Goal: Task Accomplishment & Management: Complete application form

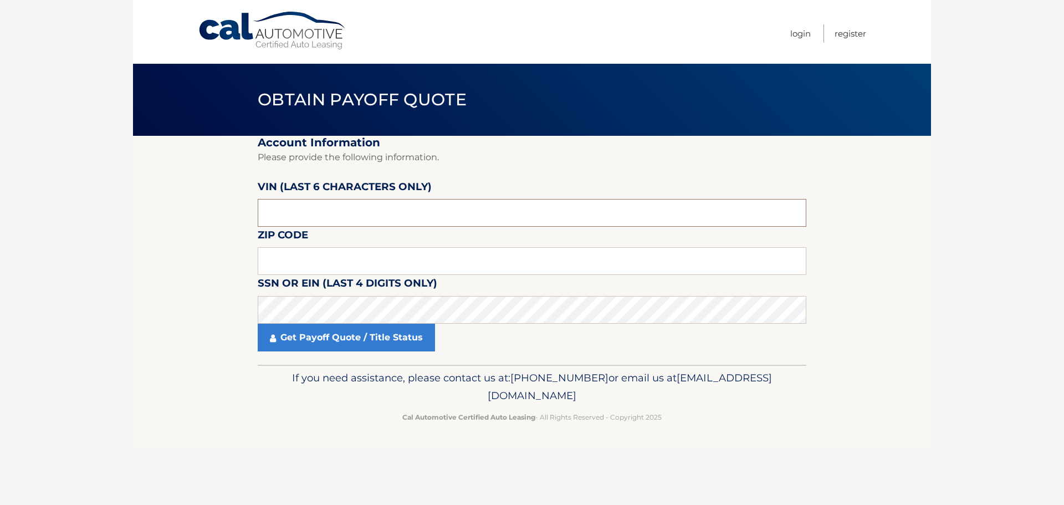
click at [322, 219] on input "text" at bounding box center [532, 213] width 548 height 28
type input "189011"
click button "For Originating Dealer" at bounding box center [0, 0] width 0 height 0
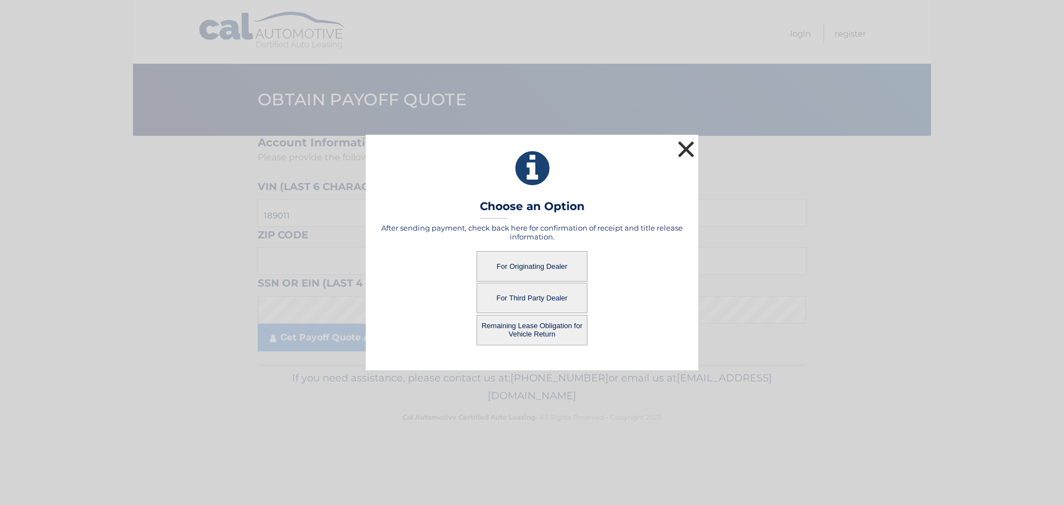
click at [688, 150] on button "×" at bounding box center [686, 149] width 22 height 22
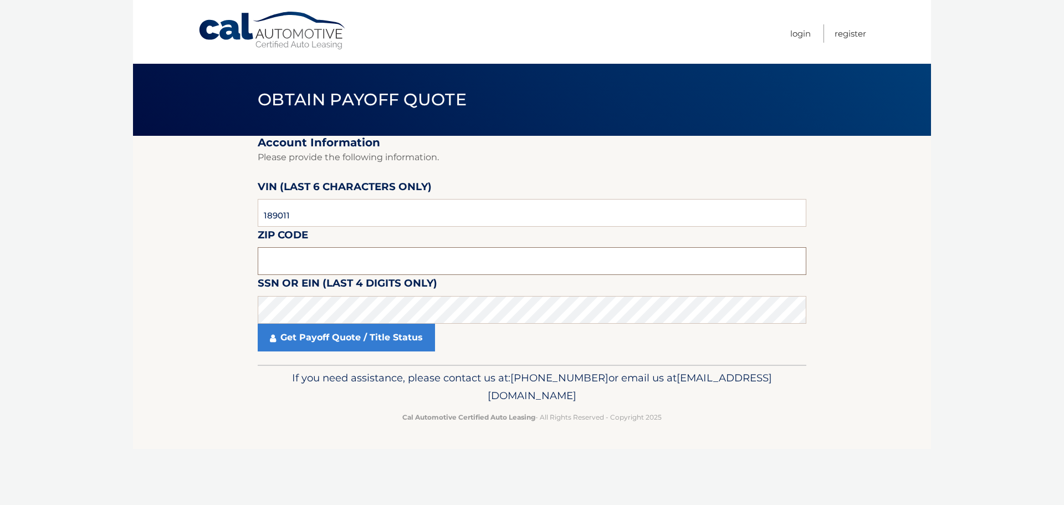
click at [309, 261] on input "text" at bounding box center [532, 261] width 548 height 28
type input "07840"
click button "For Originating Dealer" at bounding box center [0, 0] width 0 height 0
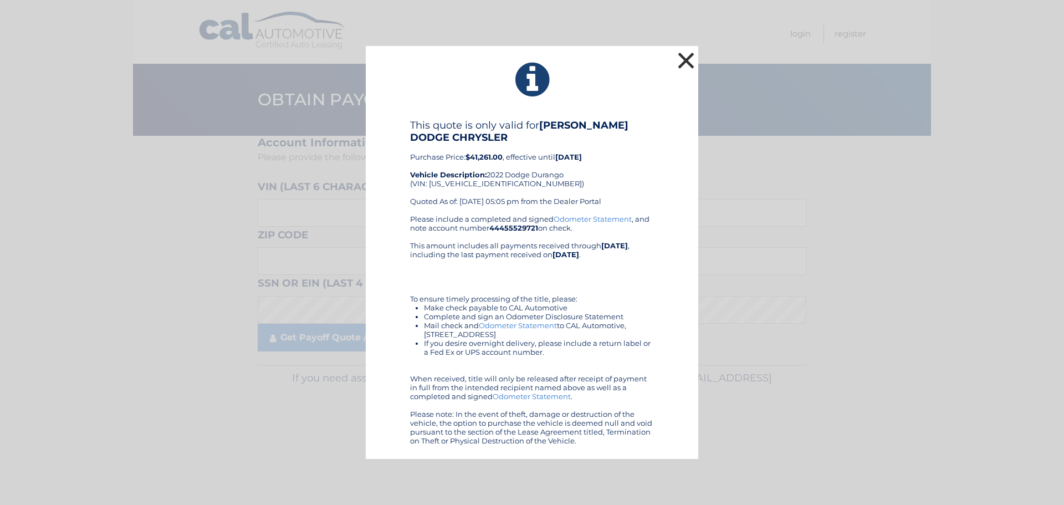
click at [686, 58] on button "×" at bounding box center [686, 60] width 22 height 22
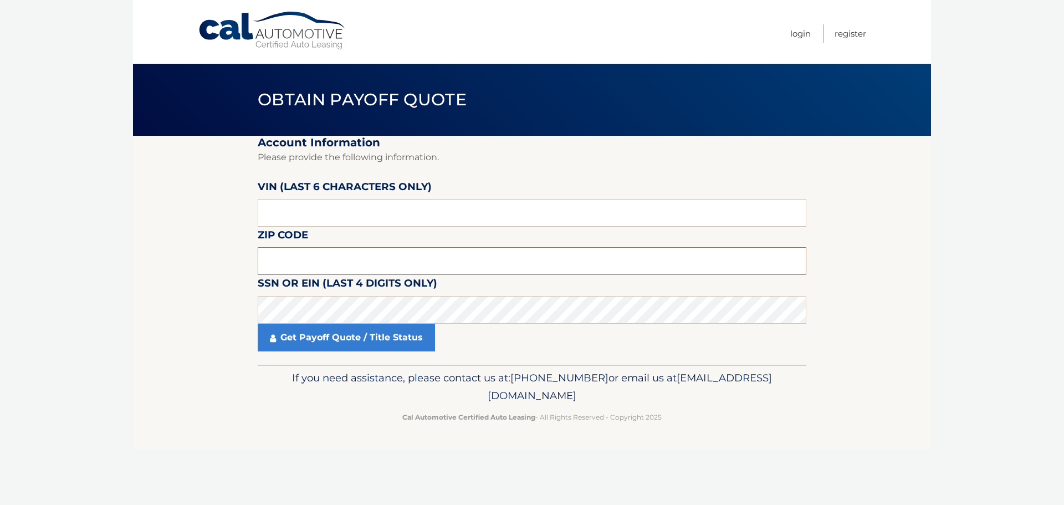
click at [304, 264] on input "text" at bounding box center [532, 261] width 548 height 28
type input "07840"
click at [301, 208] on input "text" at bounding box center [532, 213] width 548 height 28
click at [306, 215] on input "text" at bounding box center [532, 213] width 548 height 28
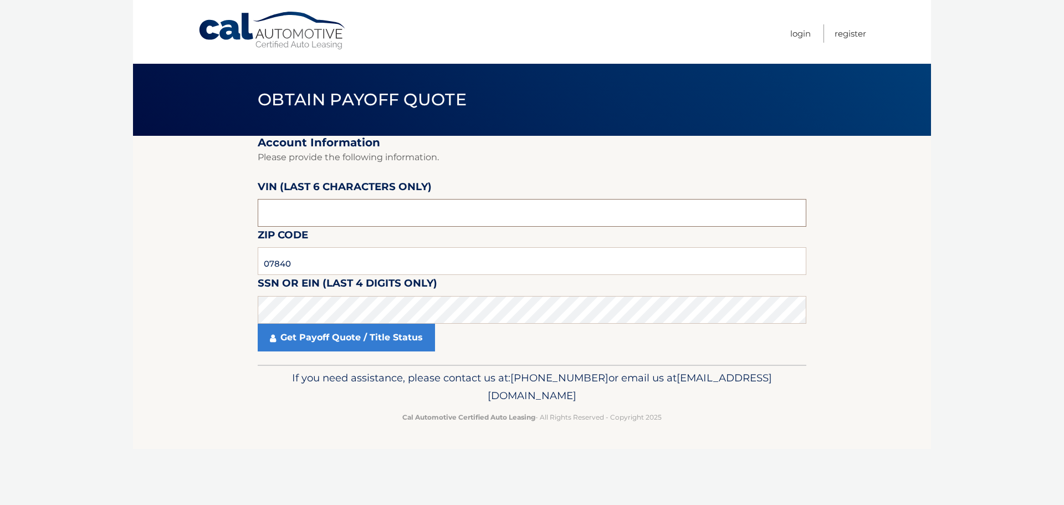
click at [306, 214] on input "text" at bounding box center [532, 213] width 548 height 28
type input "189011"
click button "For Originating Dealer" at bounding box center [0, 0] width 0 height 0
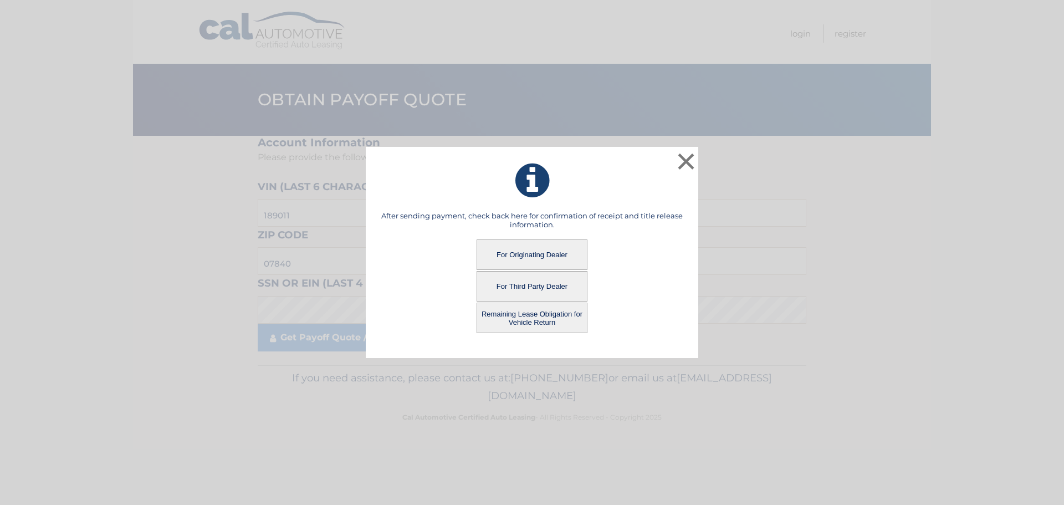
click at [533, 256] on button "For Originating Dealer" at bounding box center [531, 254] width 111 height 30
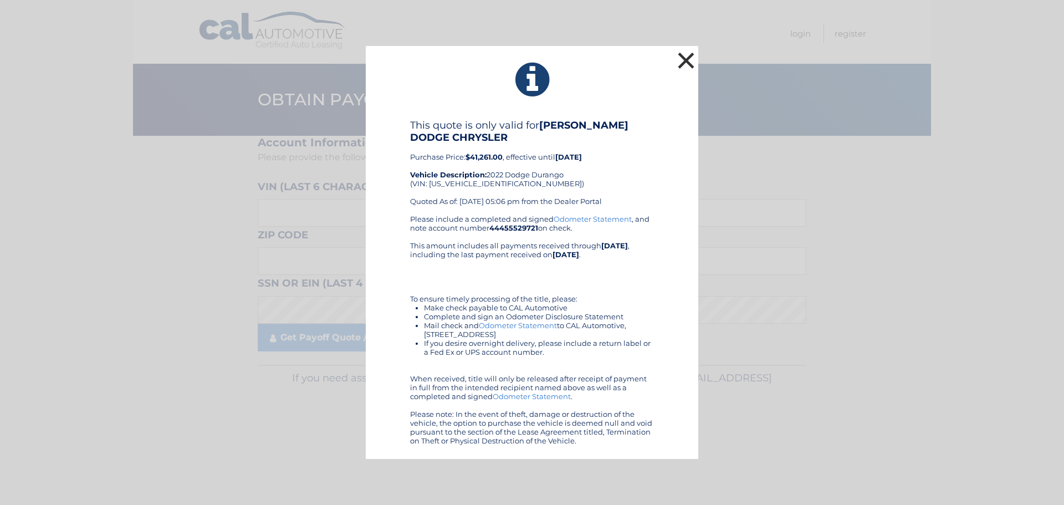
click at [690, 59] on button "×" at bounding box center [686, 60] width 22 height 22
